Goal: Task Accomplishment & Management: Use online tool/utility

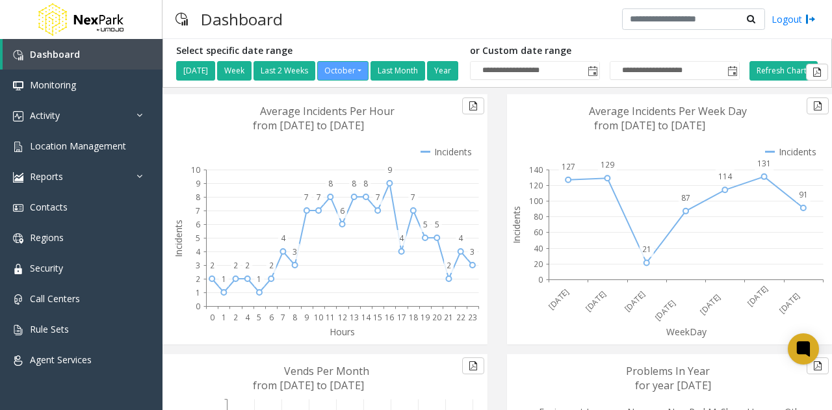
scroll to position [180, 0]
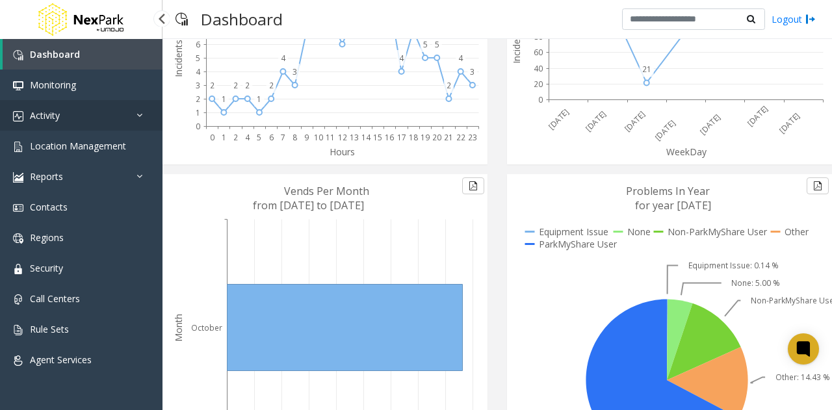
click at [117, 120] on link "Activity" at bounding box center [81, 115] width 163 height 31
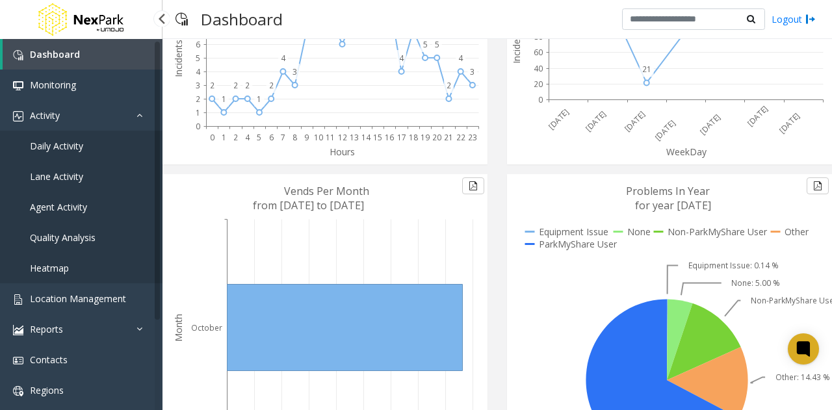
click at [91, 205] on link "Agent Activity" at bounding box center [81, 207] width 163 height 31
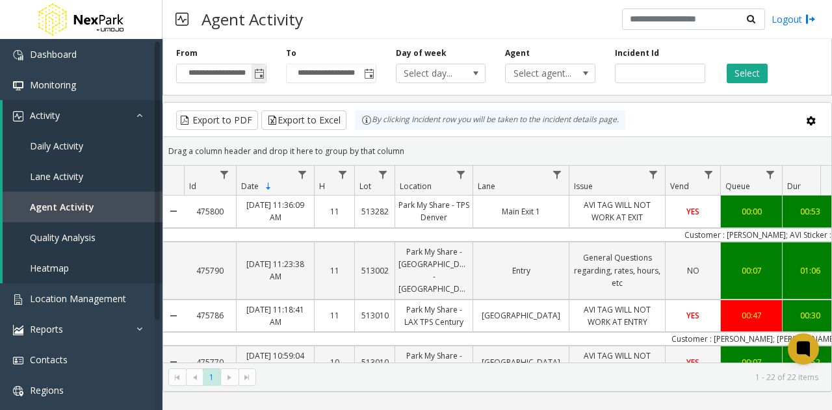
click at [257, 72] on span "Toggle popup" at bounding box center [259, 74] width 10 height 10
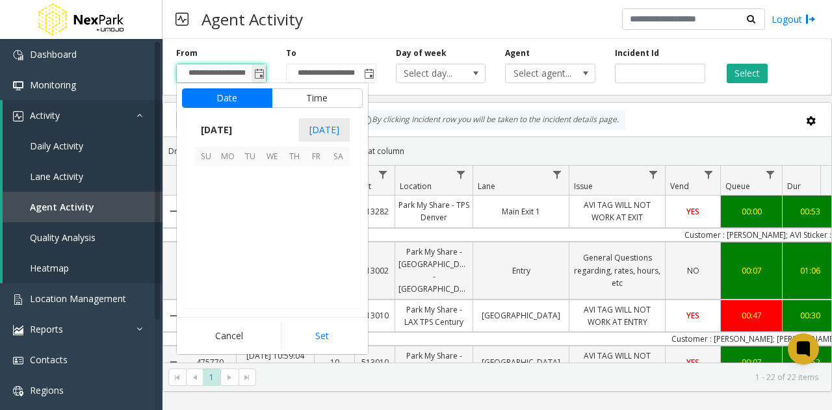
scroll to position [233485, 0]
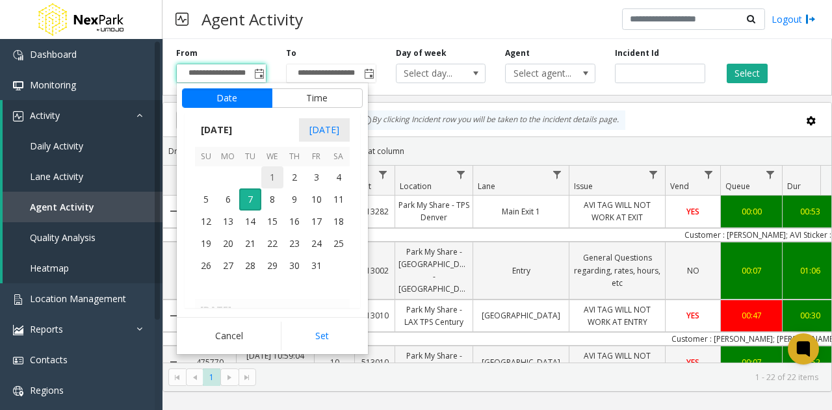
click at [270, 177] on span "1" at bounding box center [272, 177] width 22 height 22
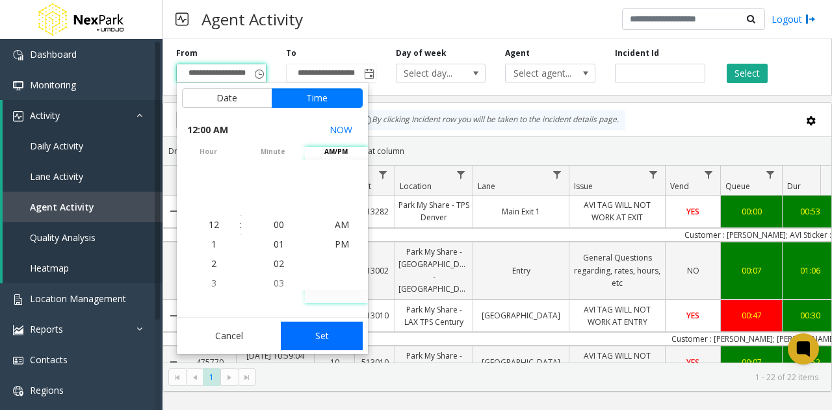
click at [326, 330] on button "Set" at bounding box center [322, 336] width 82 height 29
type input "**********"
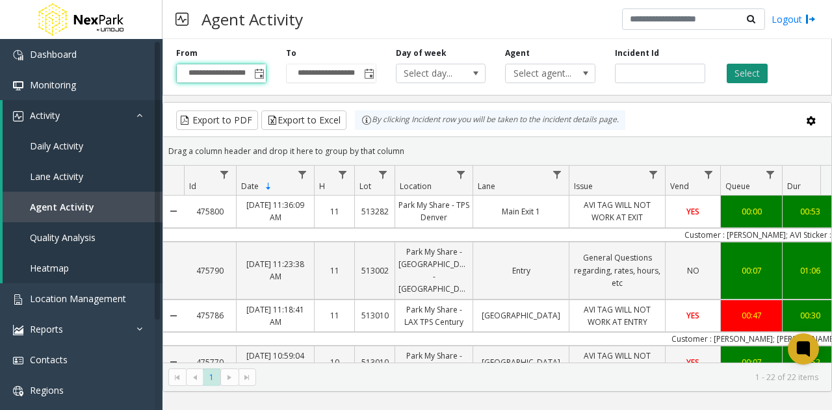
click at [739, 66] on button "Select" at bounding box center [747, 74] width 41 height 20
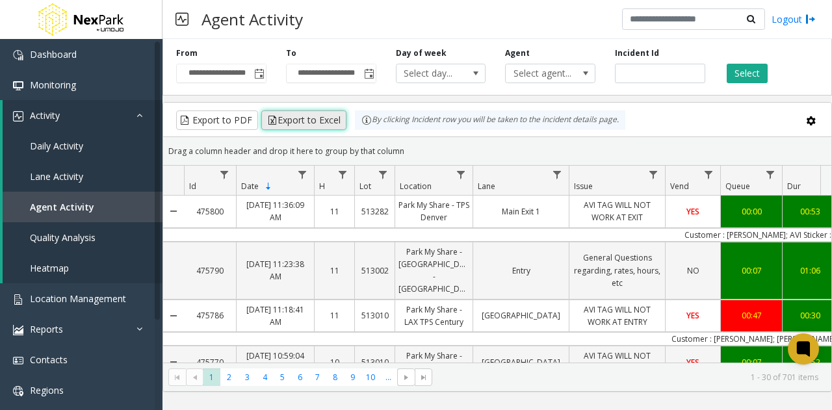
click at [306, 122] on button "Export to Excel" at bounding box center [303, 121] width 85 height 20
